Goal: Complete application form: Complete application form

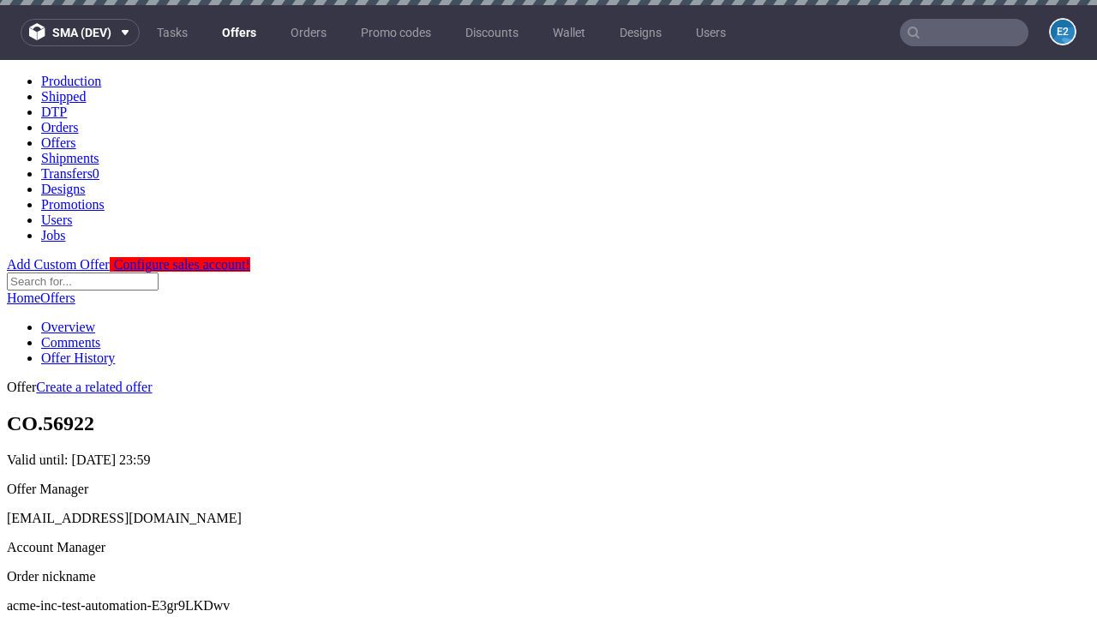
scroll to position [5, 0]
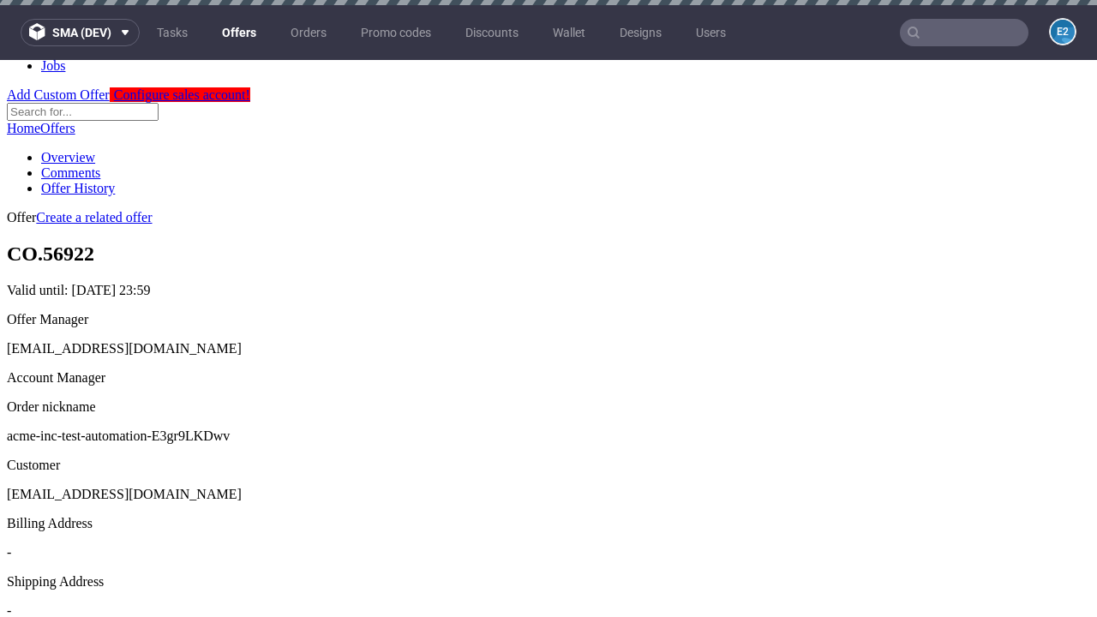
scroll to position [5, 0]
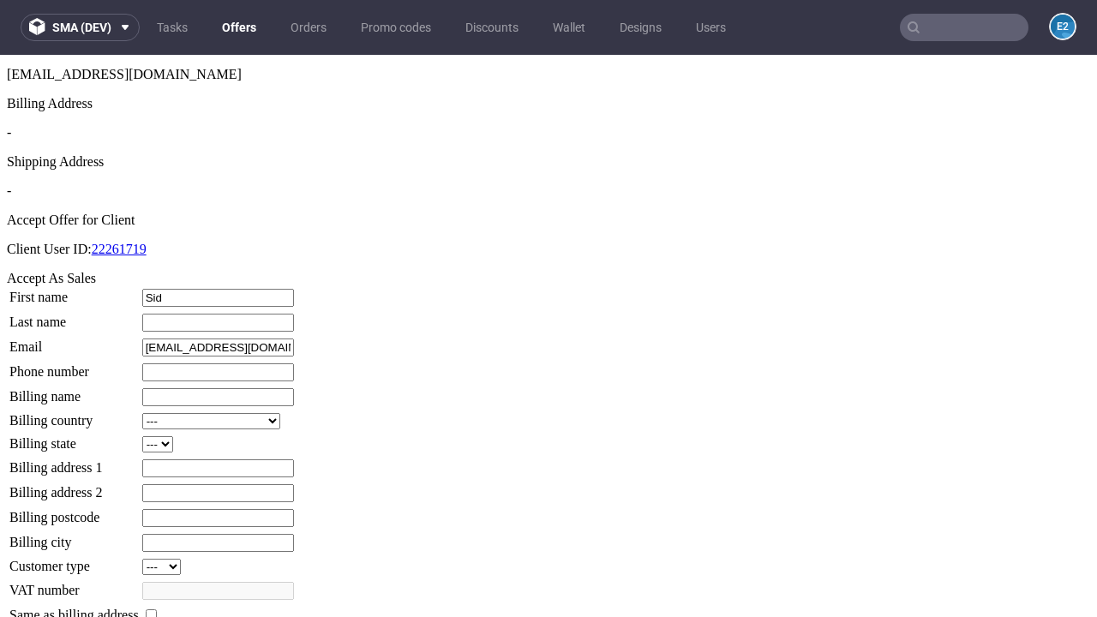
type input "Sid"
type input "[PERSON_NAME]"
type input "1509813888"
type input "[PERSON_NAME].Von93"
select select "13"
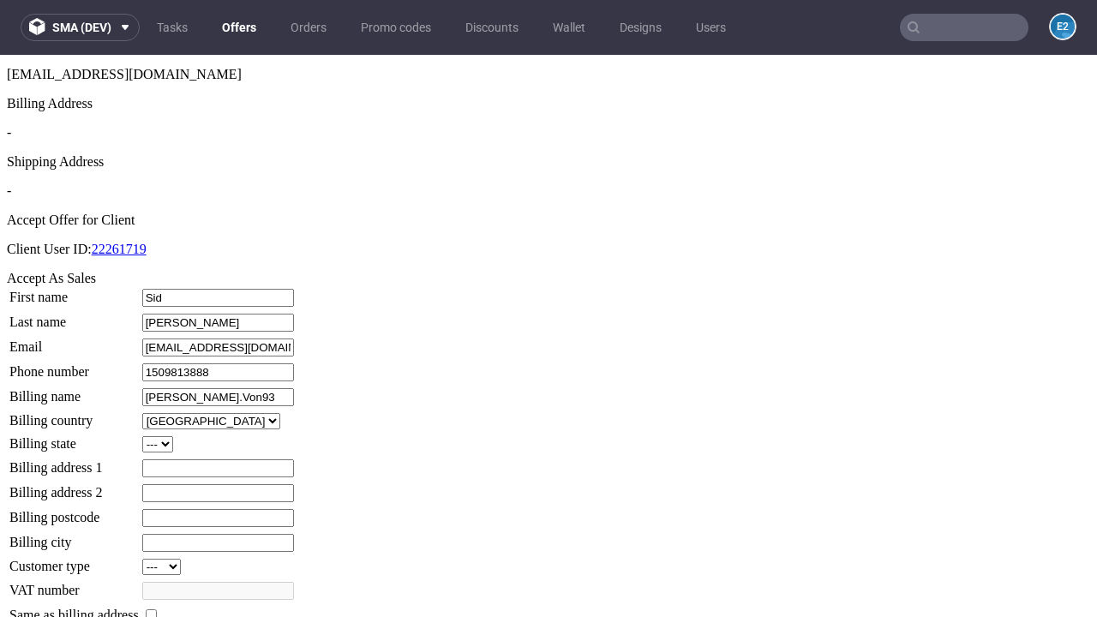
type input "[PERSON_NAME].Von93"
type input "[STREET_ADDRESS][PERSON_NAME]"
type input "YC40 3JT"
select select "132"
type input "YC40 3JT"
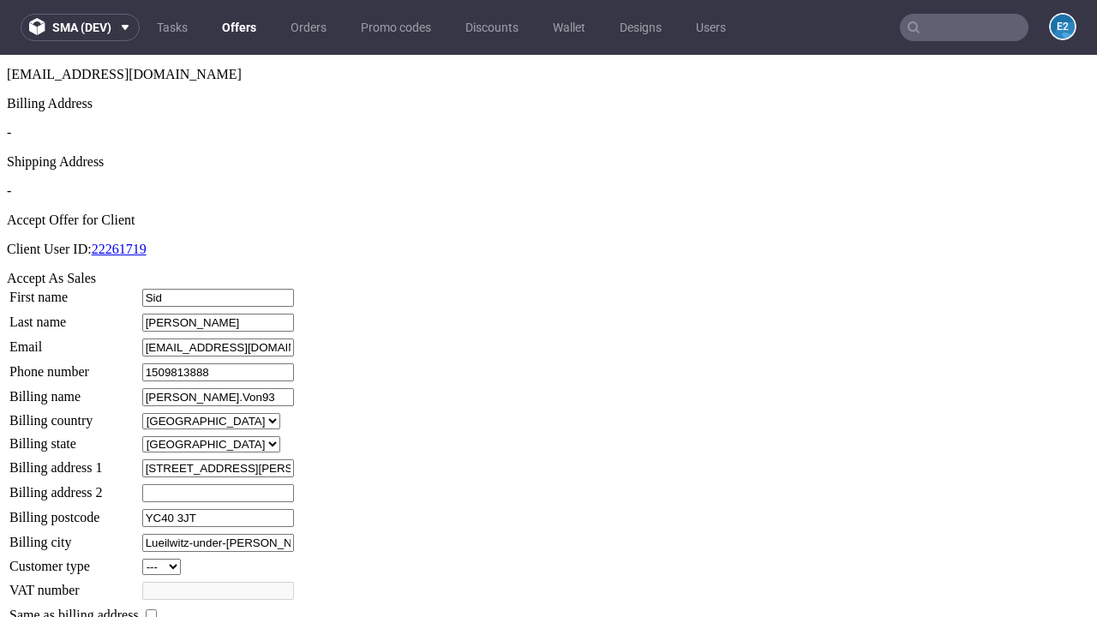
type input "Lueilwitz-under-[PERSON_NAME]"
click at [157, 610] on input "checkbox" at bounding box center [151, 615] width 11 height 11
checkbox input "true"
type input "[PERSON_NAME].Von93"
select select "13"
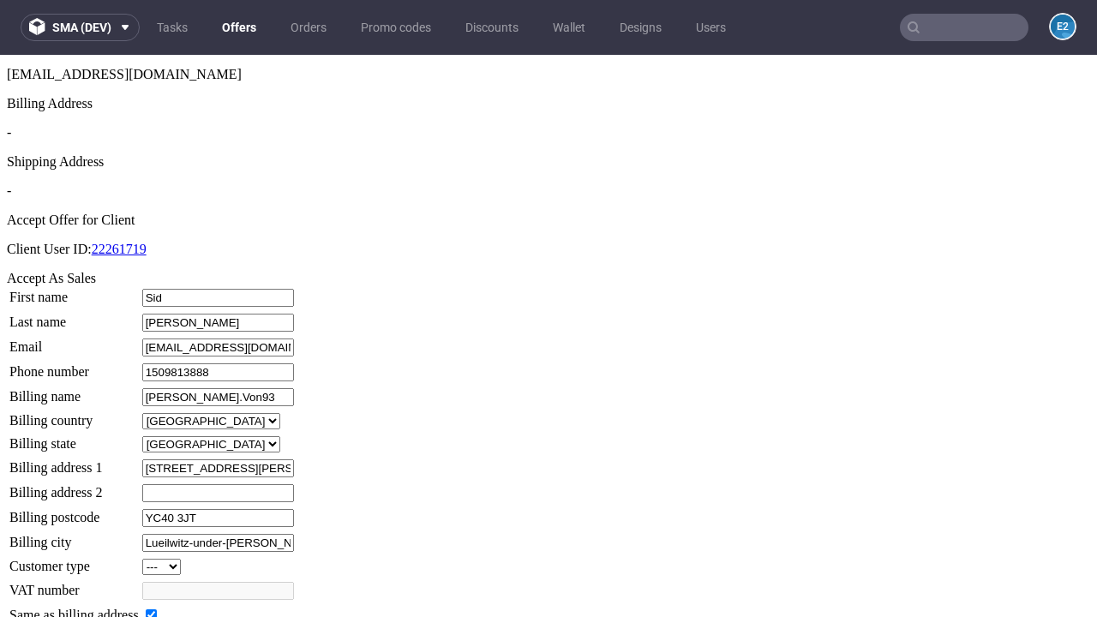
type input "[STREET_ADDRESS][PERSON_NAME]"
type input "YC40 3JT"
type input "Lueilwitz-under-Lockman"
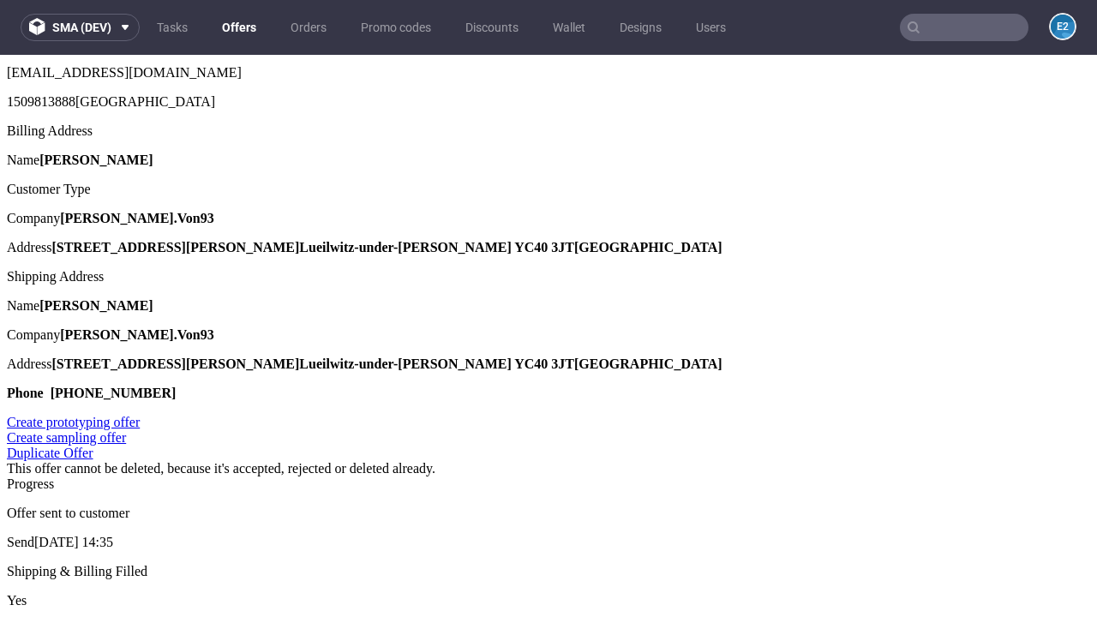
scroll to position [0, 0]
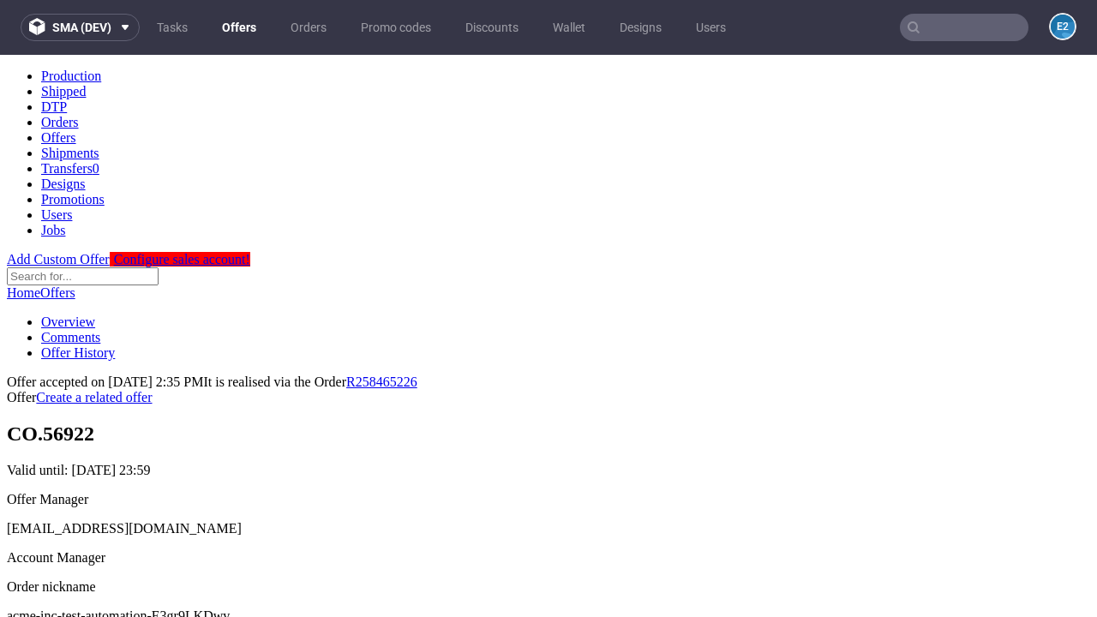
type input "[DATE]"
select select "12214305"
type input "In progress..."
